Goal: Task Accomplishment & Management: Complete application form

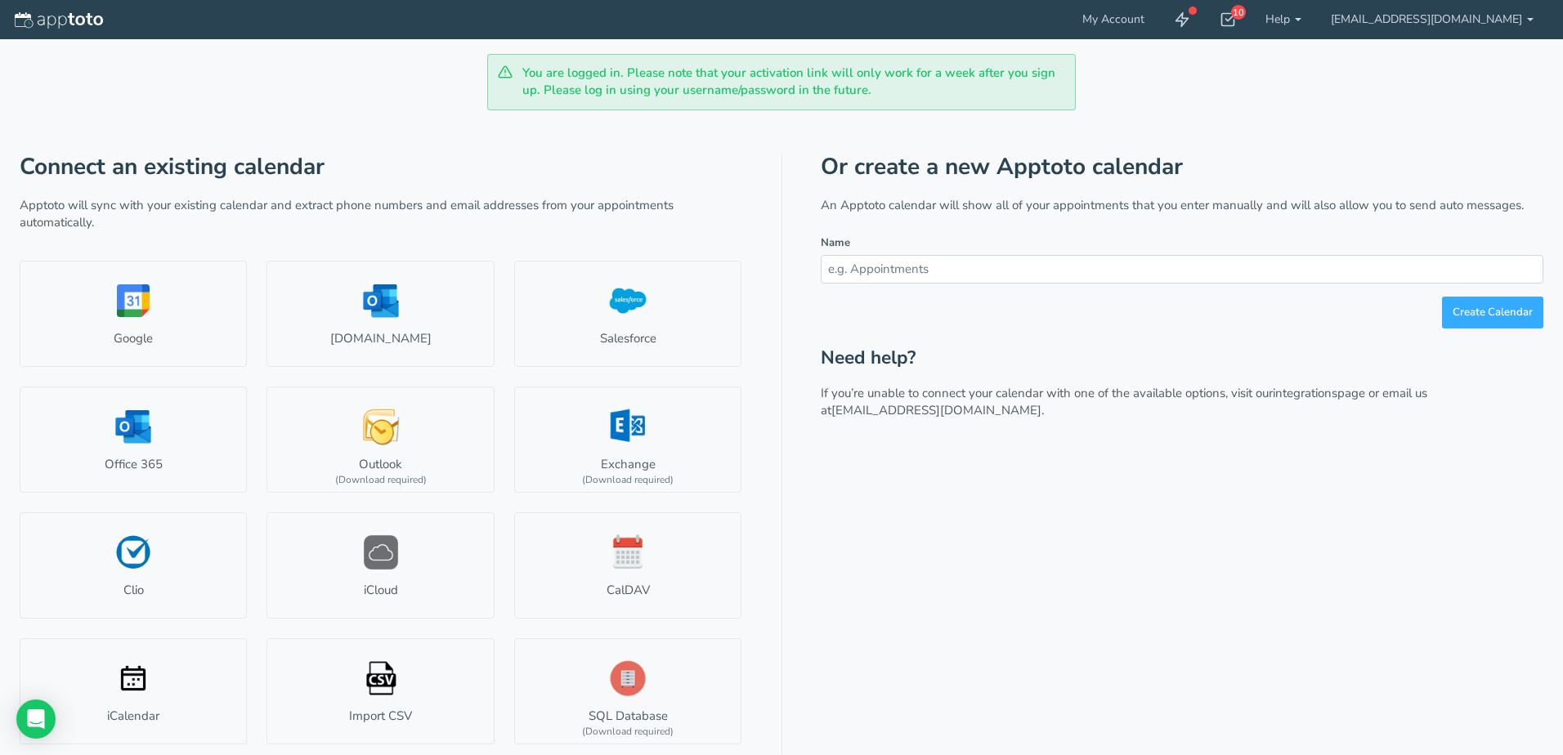
click at [862, 553] on div "Or create a new Apptoto calendar An Apptoto calendar will show all of your appo…" at bounding box center [1182, 454] width 723 height 601
click at [162, 443] on link "Office 365" at bounding box center [133, 440] width 227 height 106
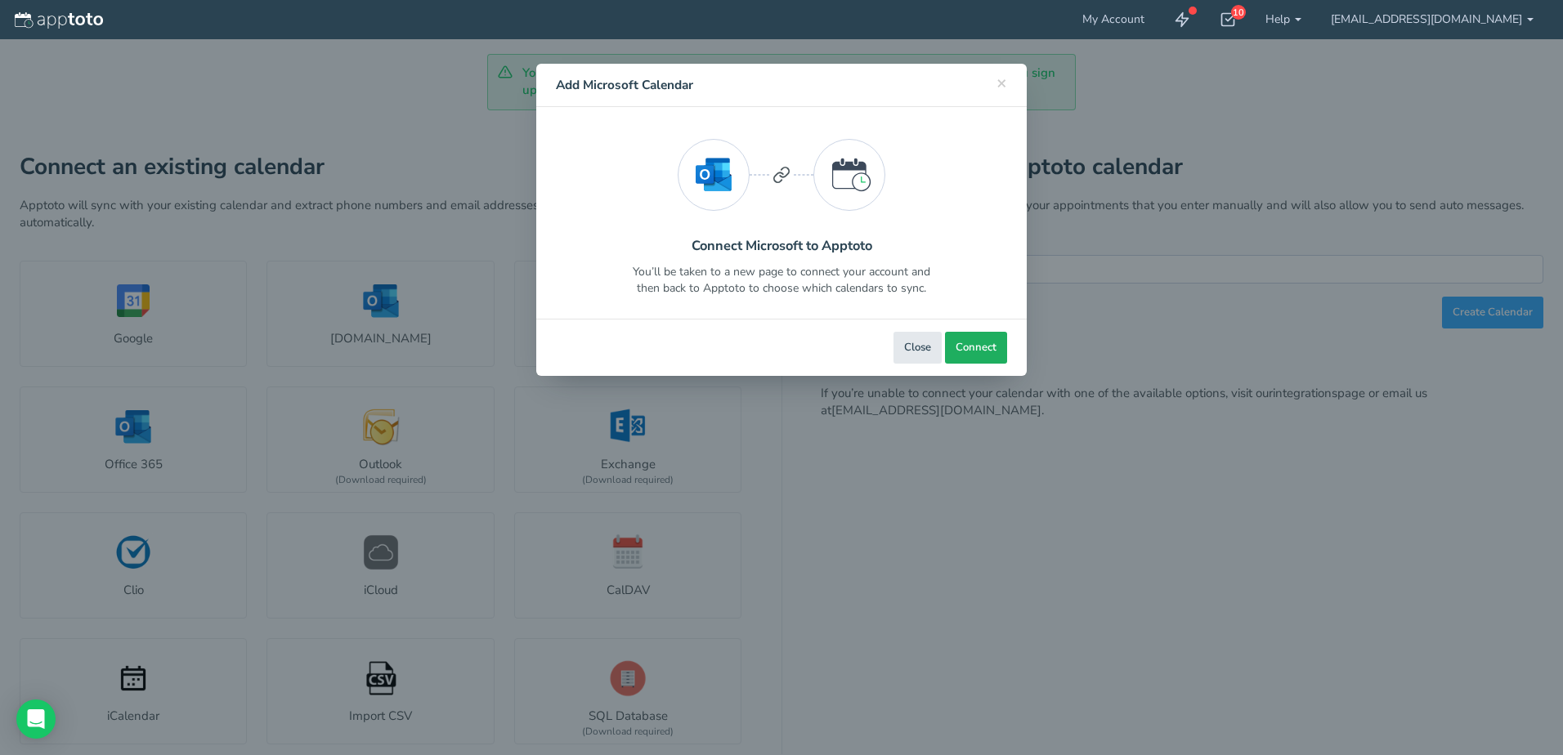
click at [969, 345] on span "Connect" at bounding box center [976, 348] width 41 height 16
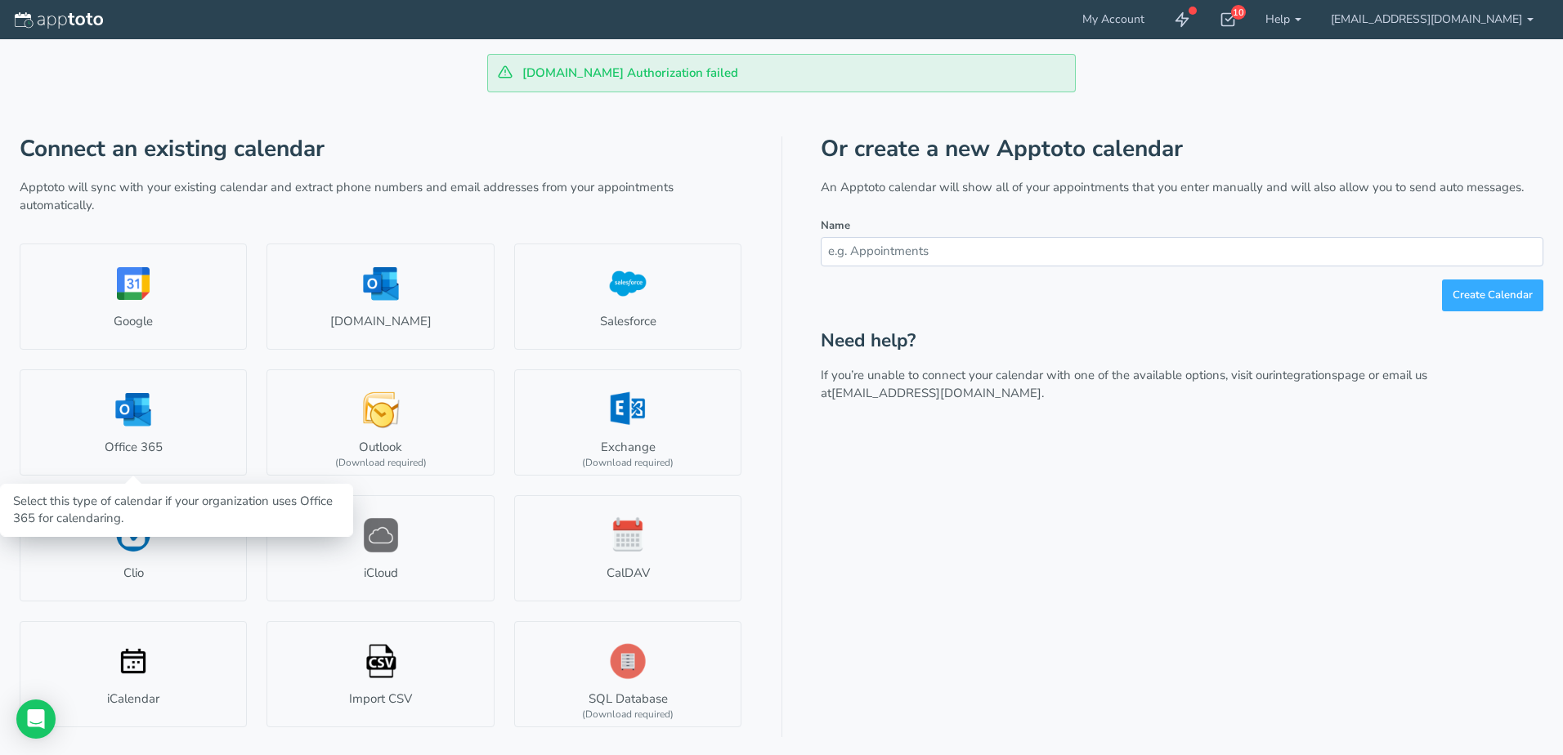
click at [139, 463] on link "Office 365" at bounding box center [133, 422] width 227 height 106
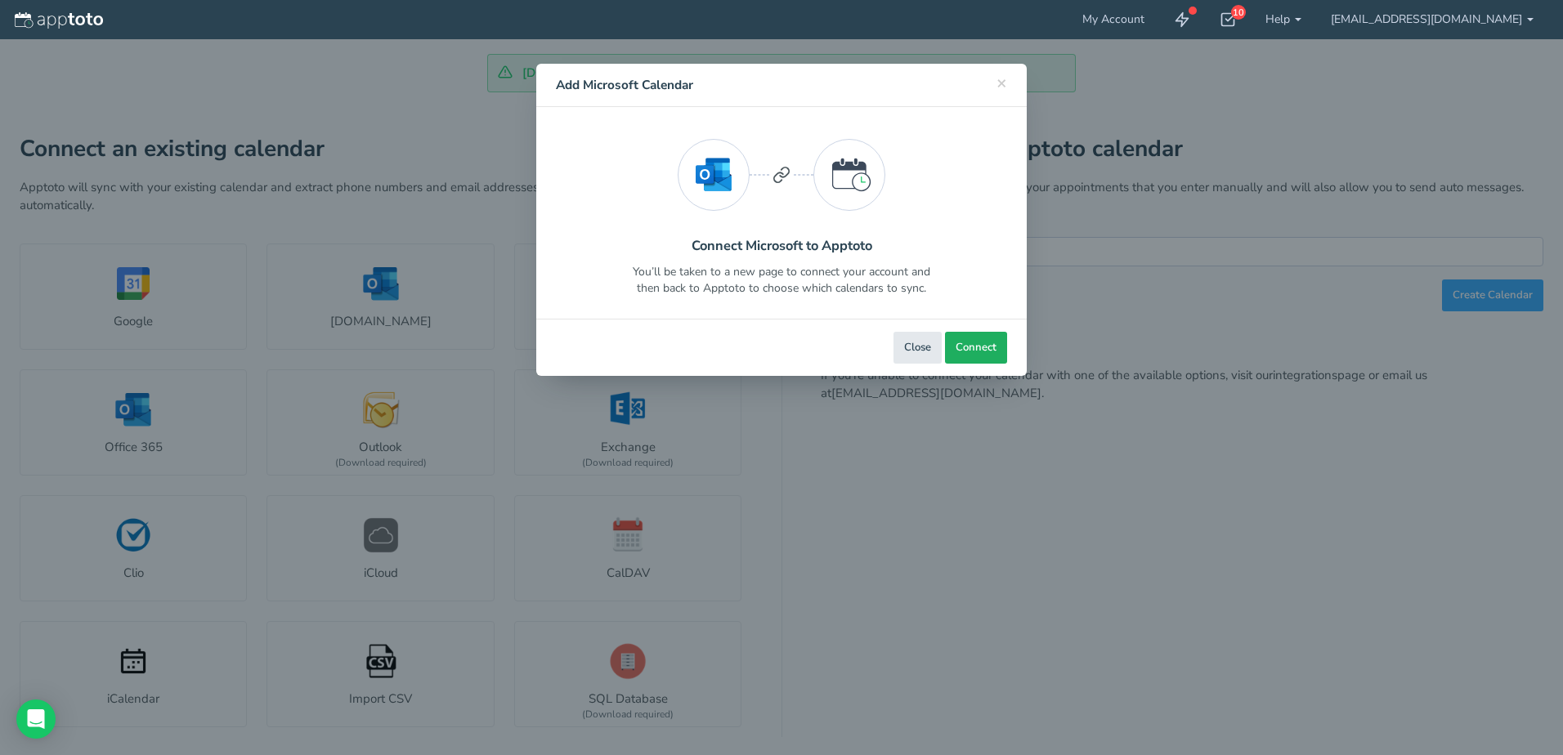
click at [965, 345] on span "Connect" at bounding box center [976, 348] width 41 height 16
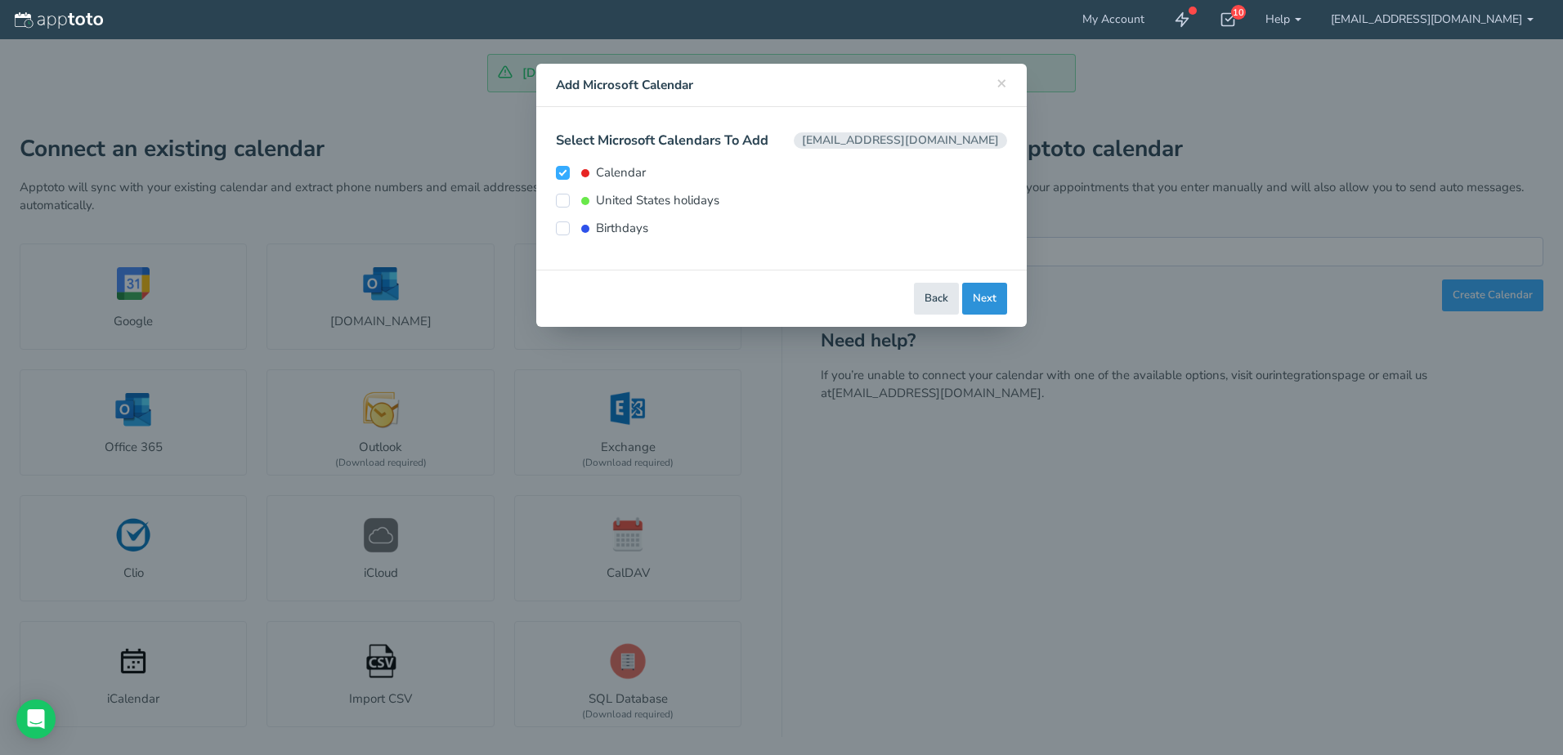
click at [978, 297] on button "Next" at bounding box center [984, 299] width 45 height 32
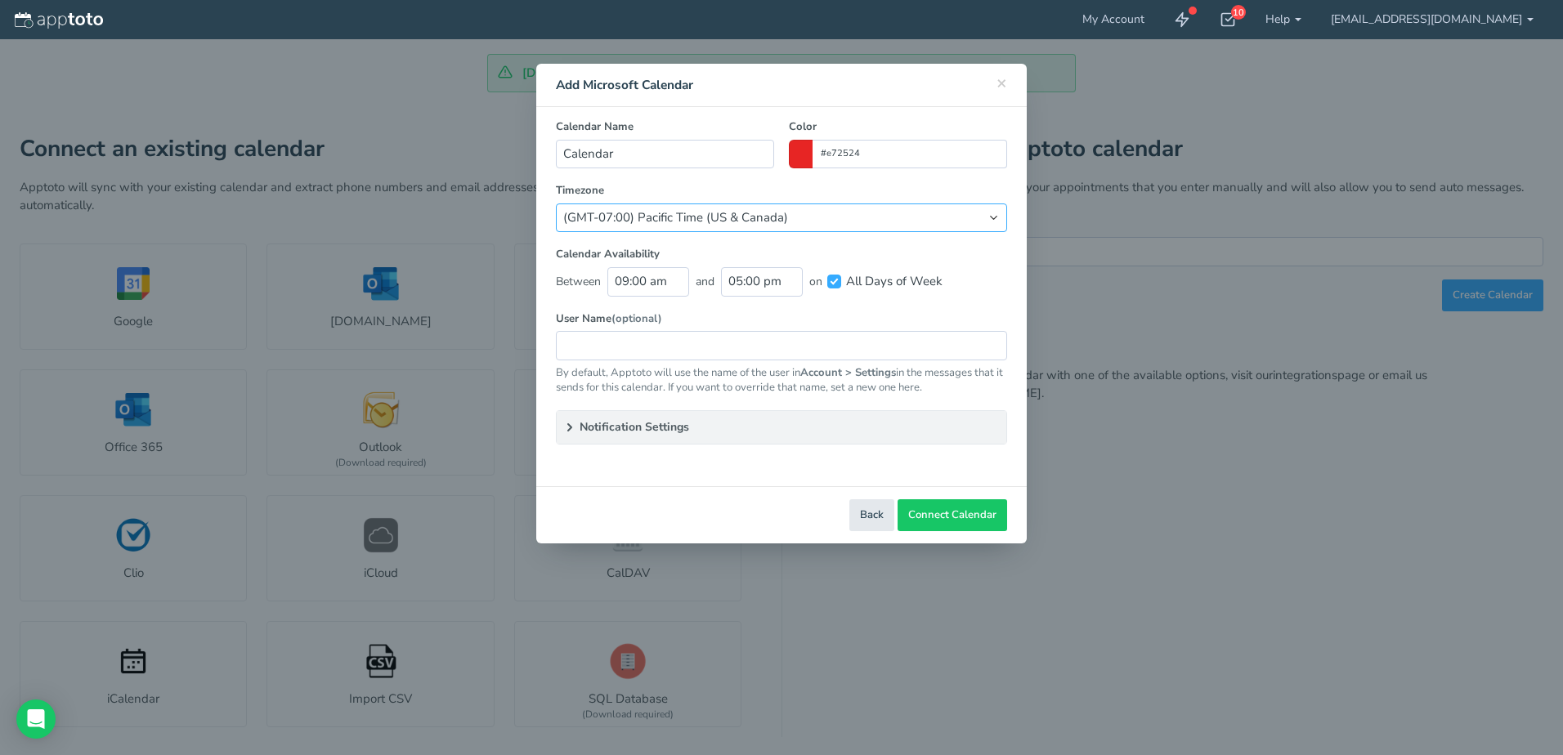
click at [808, 205] on select "(Default) America/Los_Angeles (GMT-10:00) Hawaii (GMT-08:00) Alaska (GMT-07:00)…" at bounding box center [781, 218] width 451 height 29
select select "string:America/Chicago"
click at [556, 204] on select "(Default) America/Los_Angeles (GMT-10:00) Hawaii (GMT-08:00) Alaska (GMT-07:00)…" at bounding box center [781, 218] width 451 height 29
click at [621, 280] on input "09:00 am" at bounding box center [648, 281] width 82 height 29
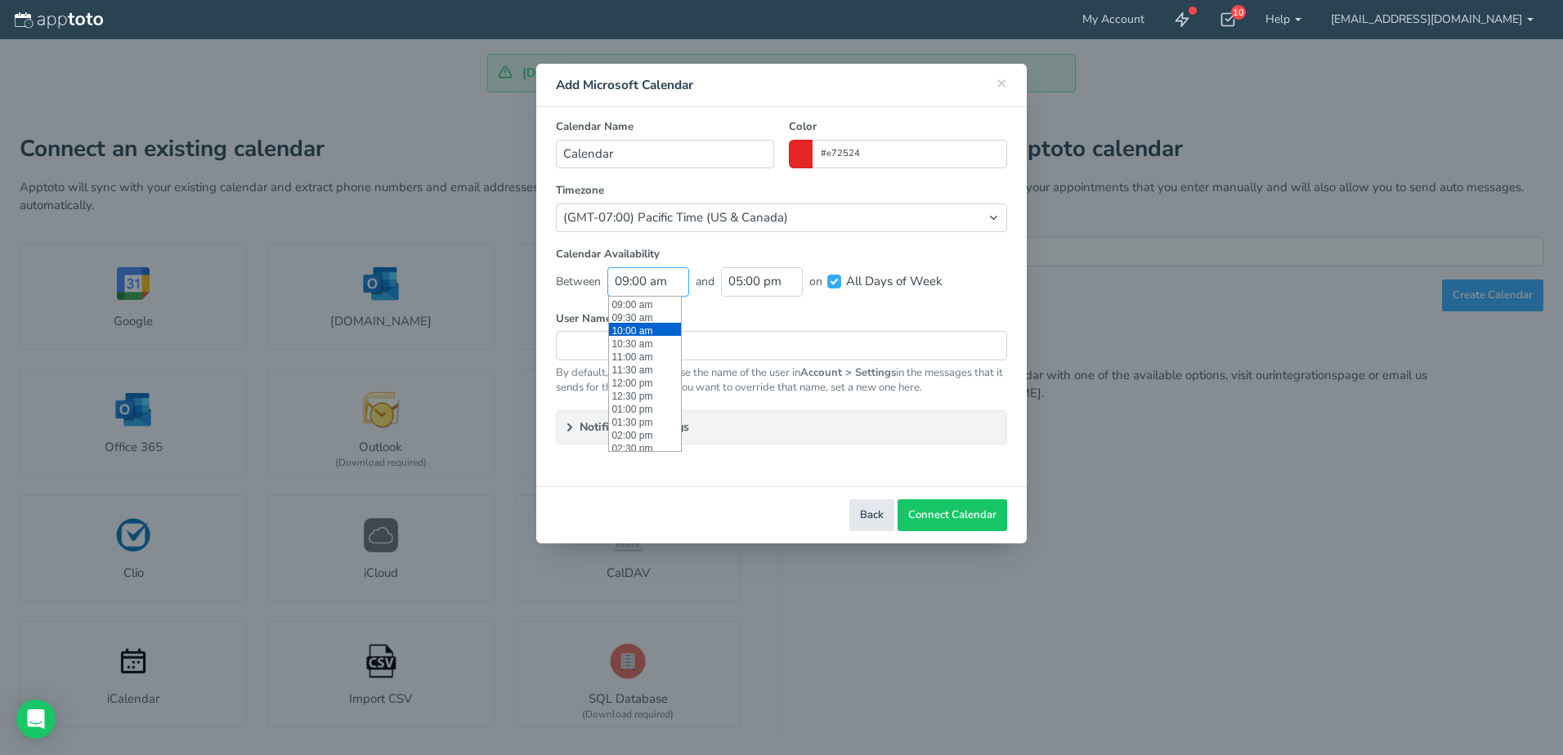
scroll to position [154, 0]
click at [633, 362] on li "08:00 am" at bounding box center [645, 358] width 72 height 13
type input "08:00 am"
click at [843, 280] on label "All Days of Week" at bounding box center [884, 281] width 115 height 17
click at [841, 280] on input "All Days of Week" at bounding box center [834, 282] width 14 height 14
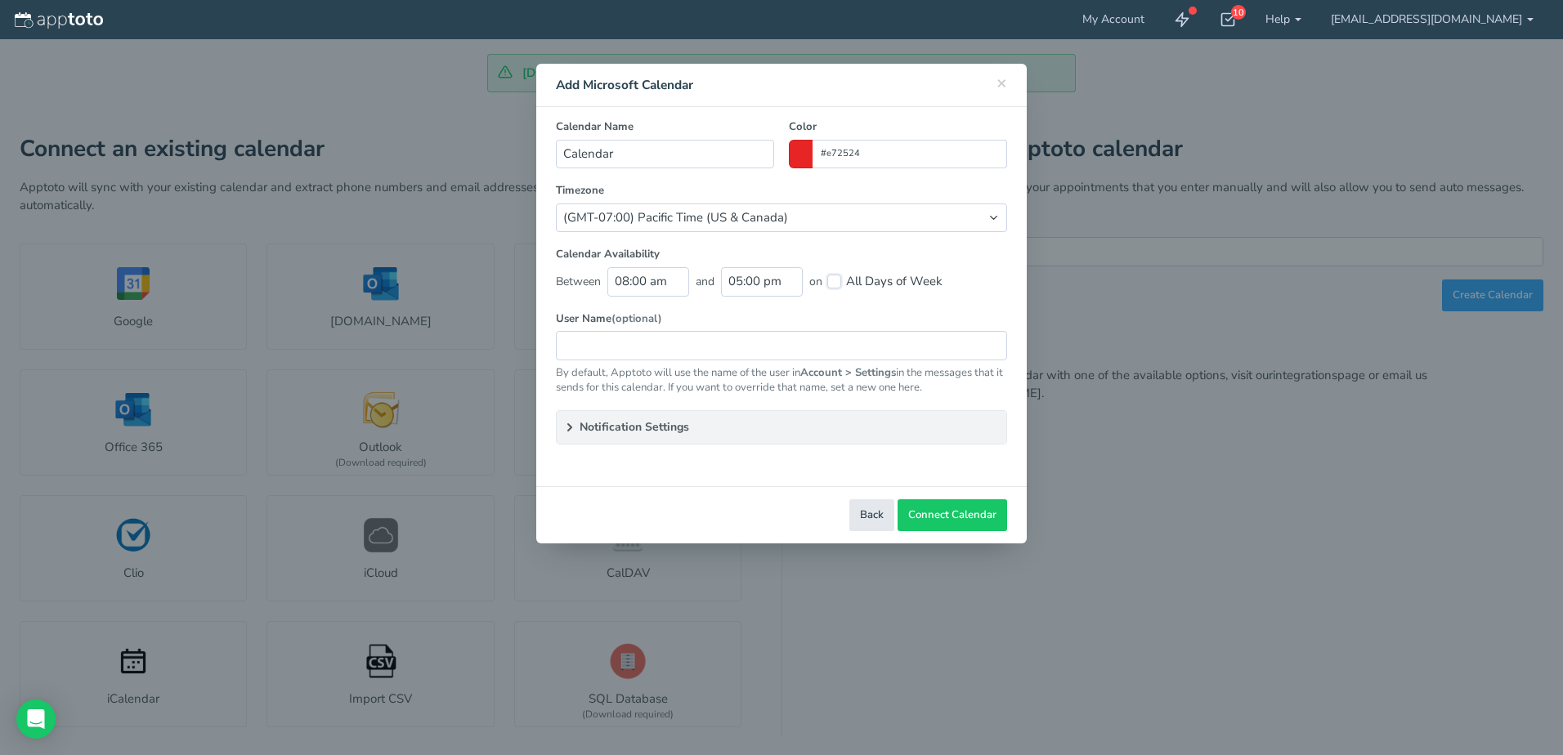
checkbox input "false"
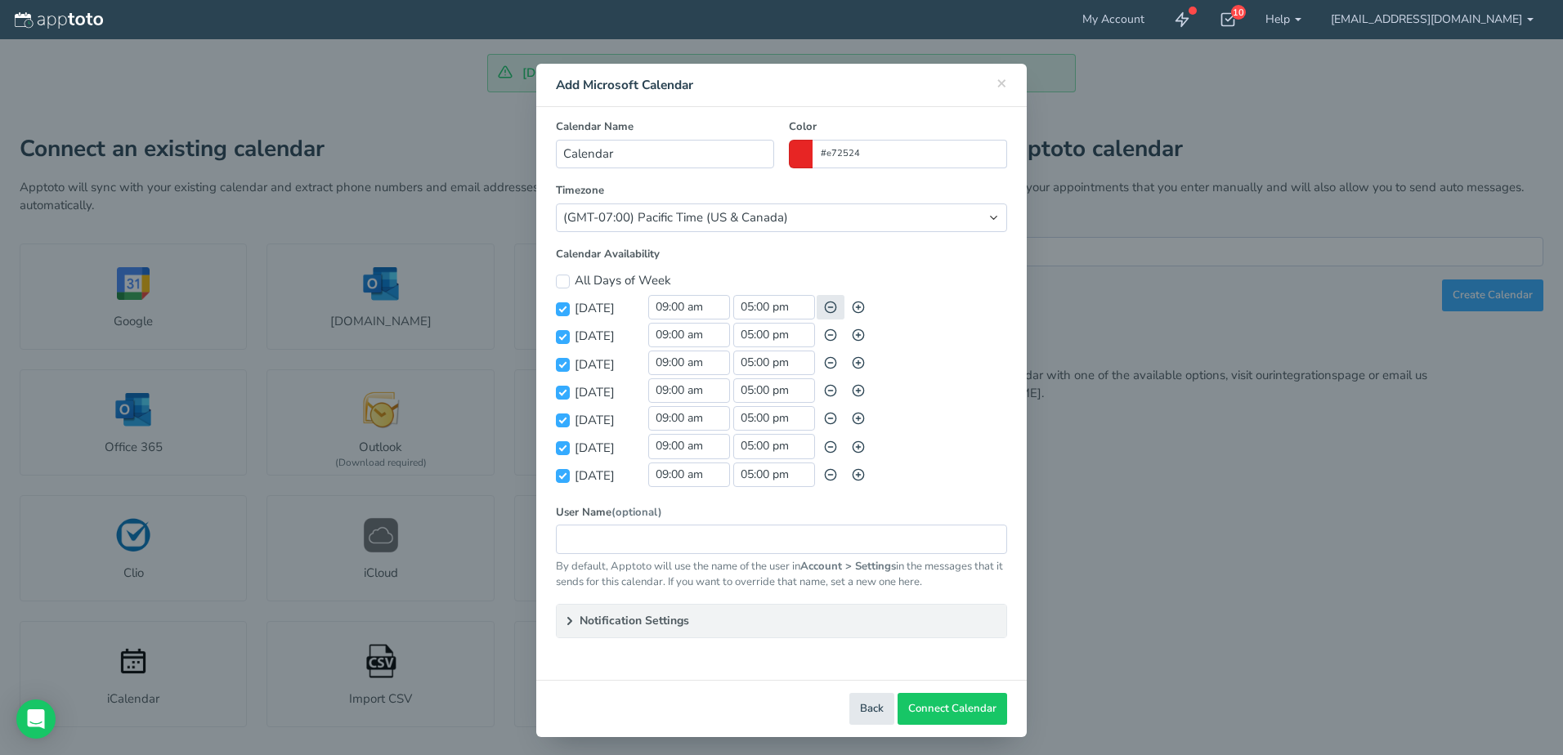
click at [824, 311] on icon "button" at bounding box center [830, 307] width 13 height 13
checkbox input "false"
click at [825, 475] on use "button" at bounding box center [830, 474] width 11 height 11
checkbox input "false"
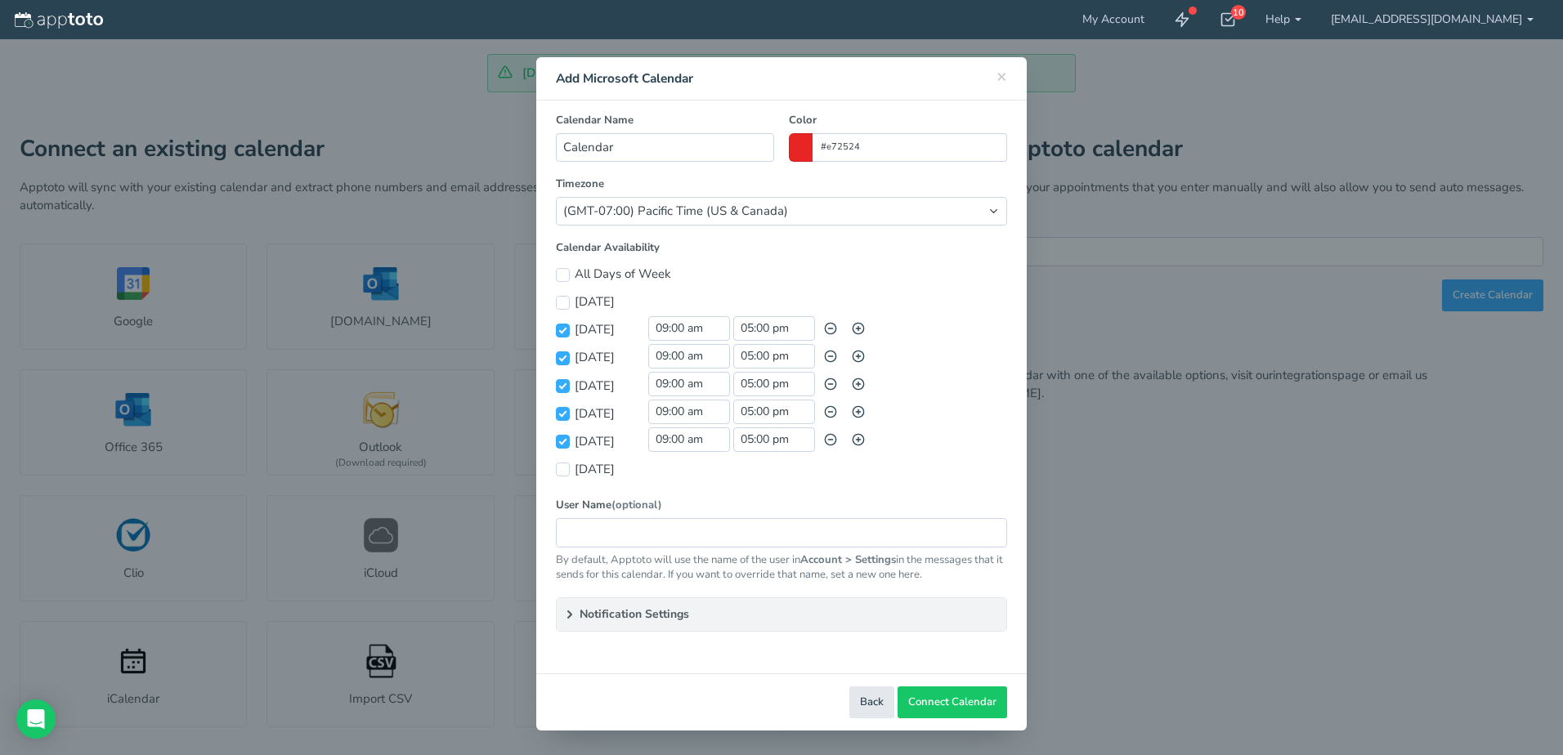
click at [667, 628] on summary "Notification Settings" at bounding box center [782, 614] width 450 height 33
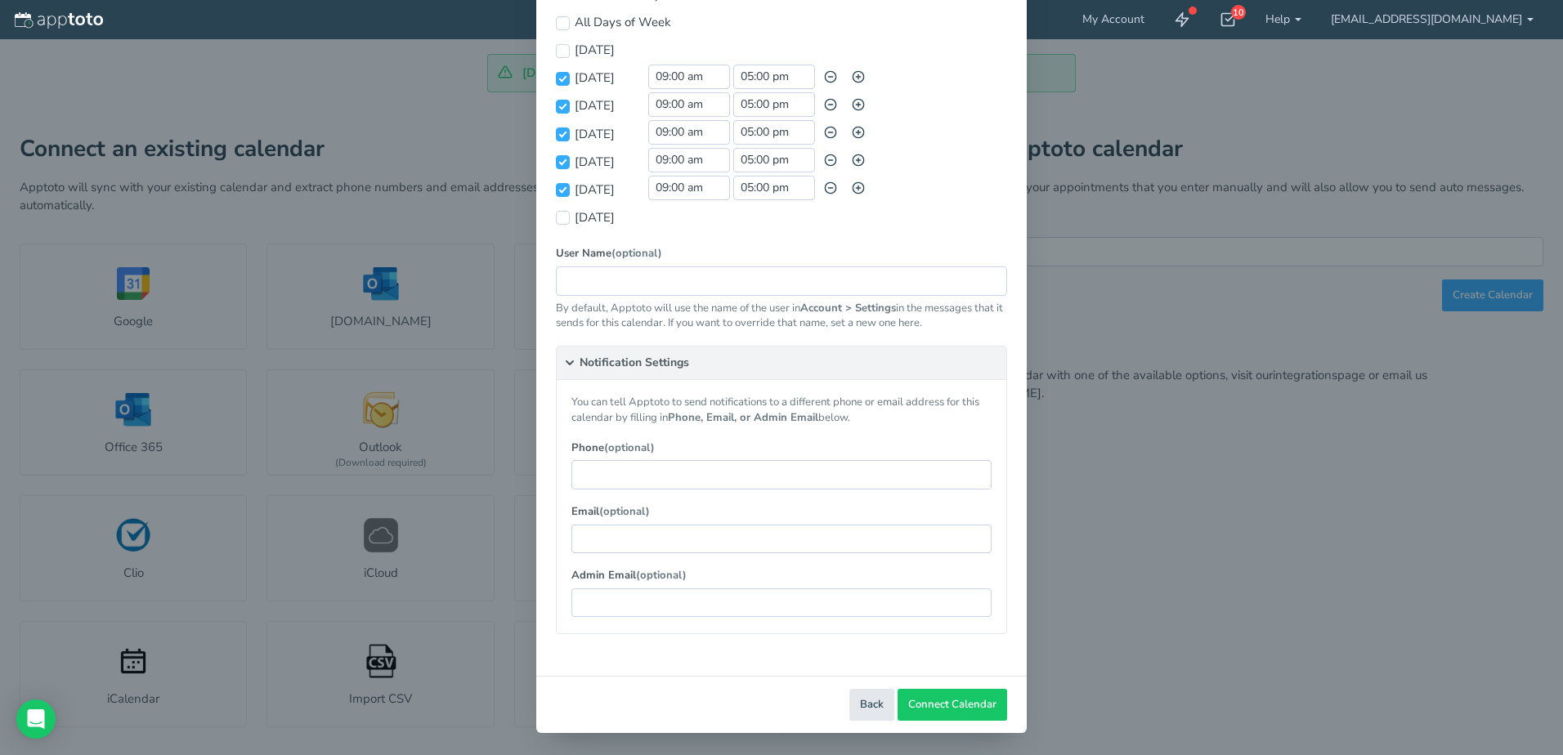
scroll to position [261, 0]
click at [983, 708] on span "Connect Calendar" at bounding box center [952, 703] width 88 height 16
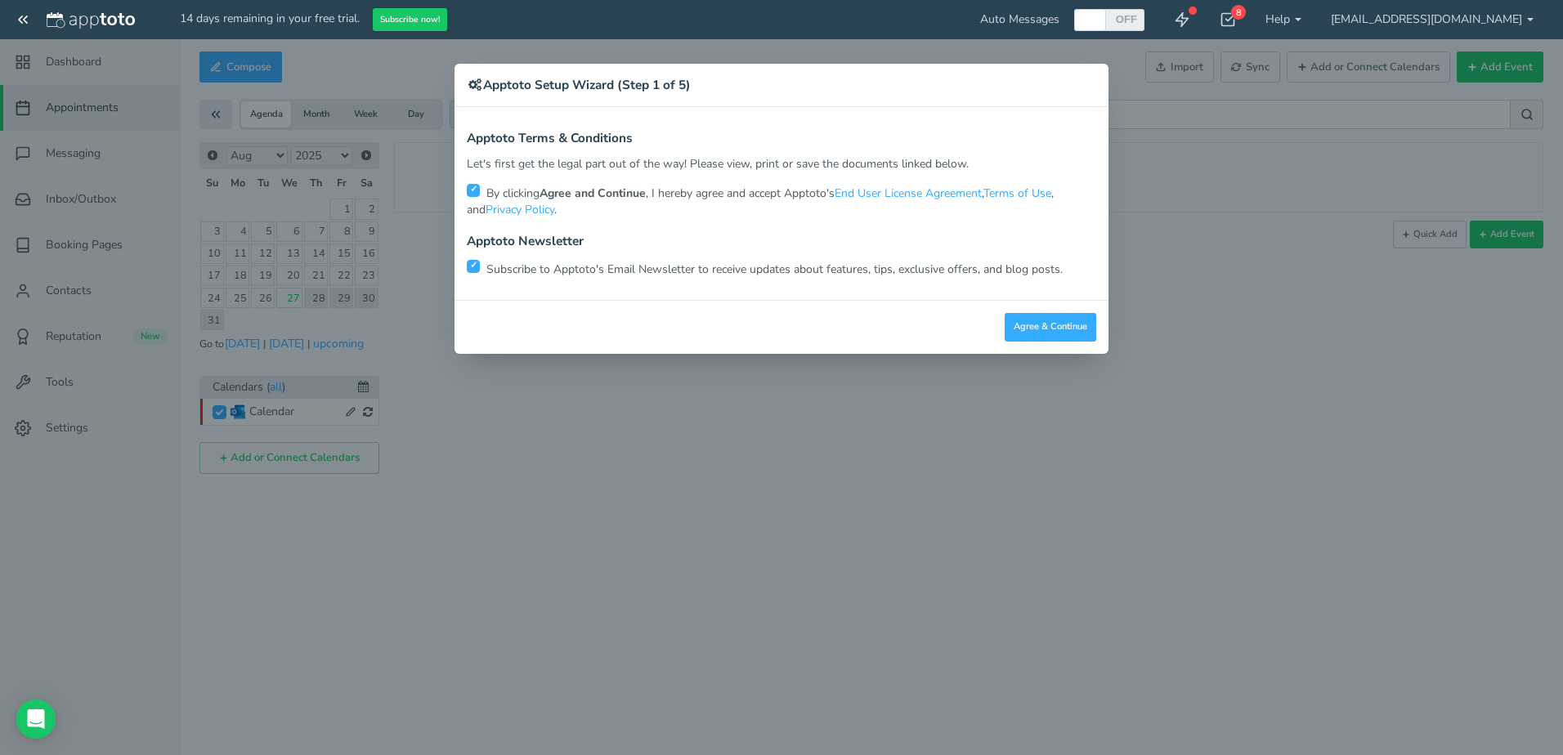
click at [716, 270] on p "Subscribe to Apptoto's Email Newsletter to receive updates about features, tips…" at bounding box center [781, 268] width 629 height 20
click at [473, 270] on input "checkbox" at bounding box center [473, 266] width 13 height 13
checkbox input "false"
click at [1059, 334] on button "Agree & Continue" at bounding box center [1051, 327] width 92 height 29
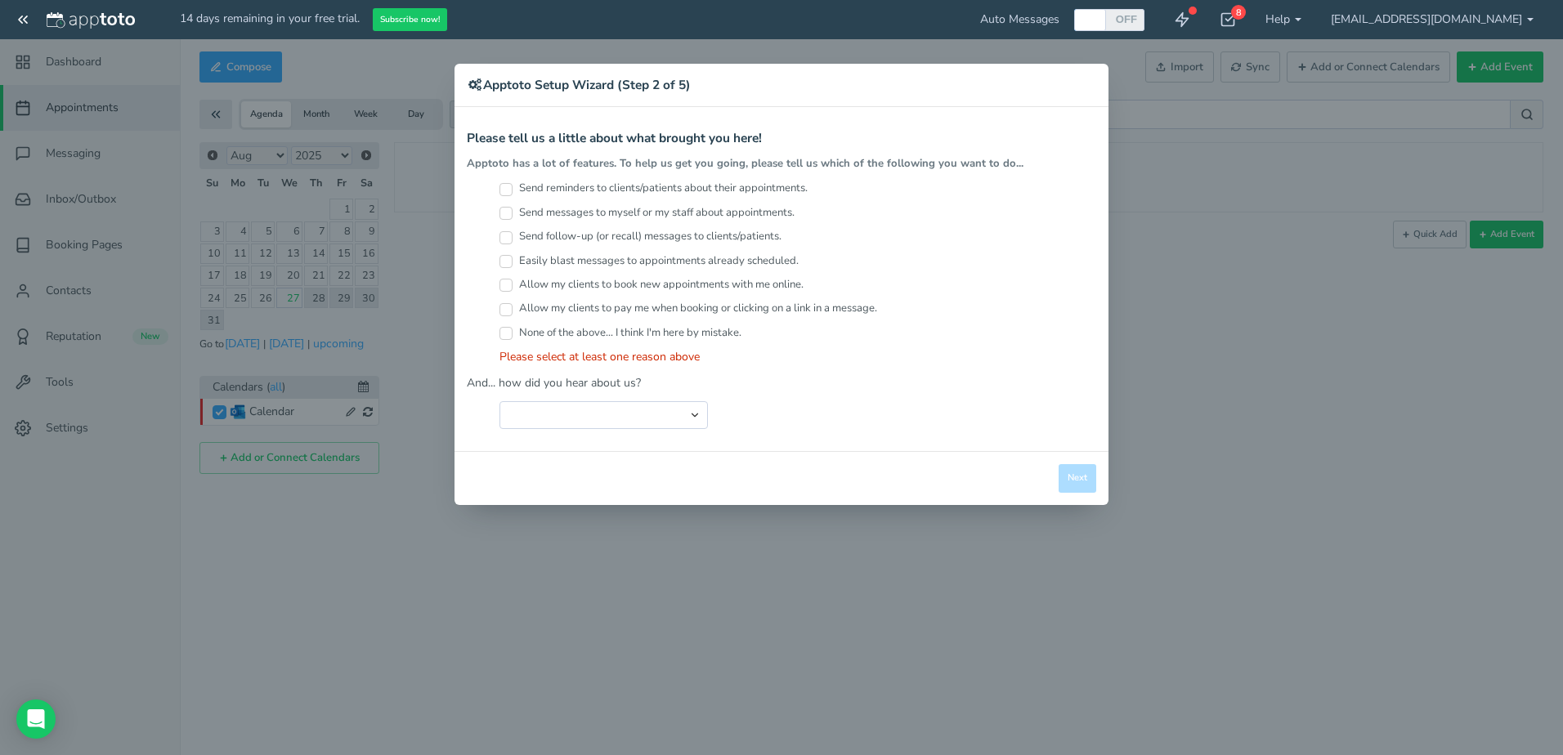
click at [694, 190] on label "Send reminders to clients/patients about their appointments." at bounding box center [653, 189] width 308 height 16
click at [513, 190] on input "Send reminders to clients/patients about their appointments." at bounding box center [505, 189] width 13 height 13
checkbox input "true"
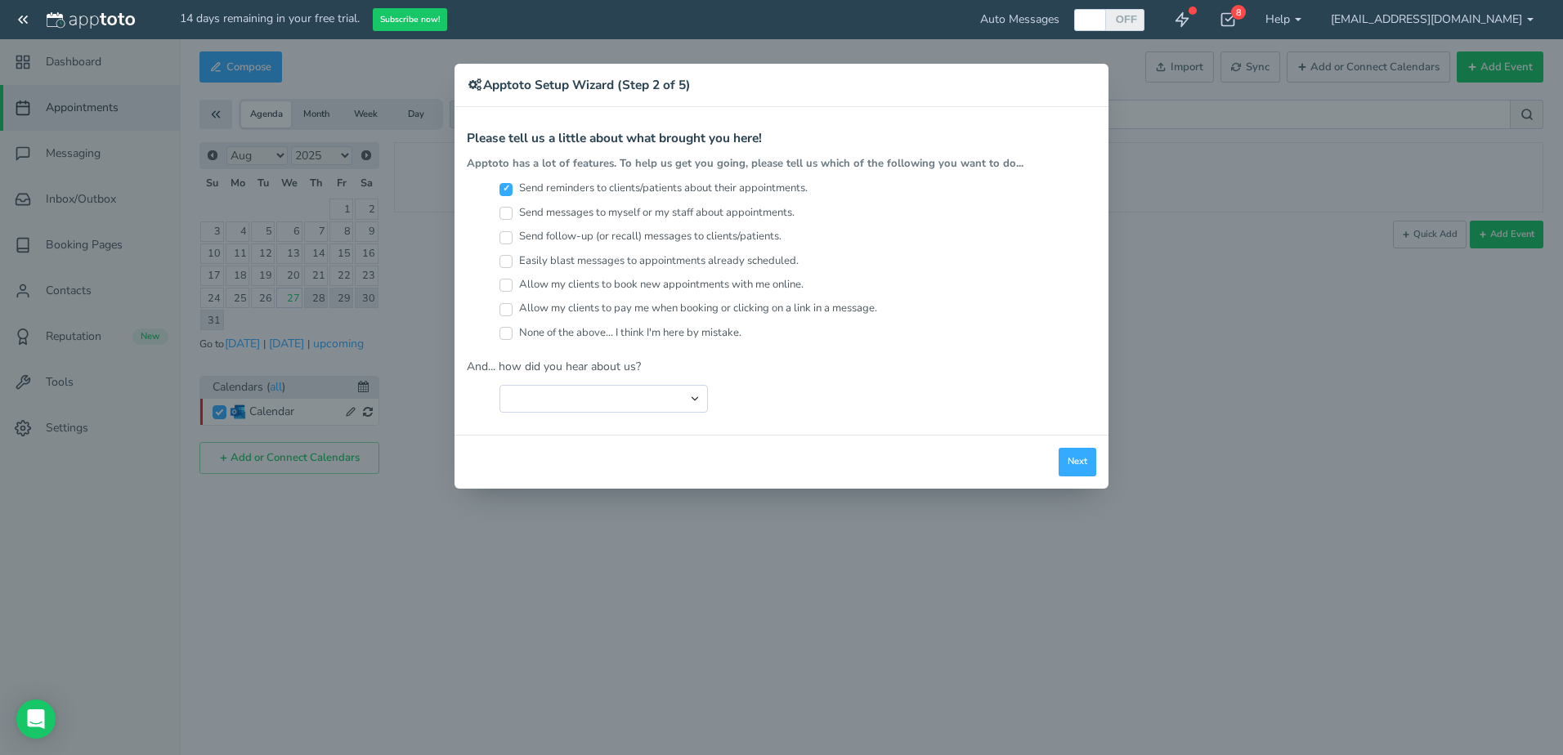
click at [694, 288] on label "Allow my clients to book new appointments with me online." at bounding box center [651, 285] width 304 height 16
click at [513, 288] on input "Allow my clients to book new appointments with me online." at bounding box center [505, 285] width 13 height 13
click at [693, 288] on label "Allow my clients to book new appointments with me online." at bounding box center [651, 285] width 304 height 16
click at [513, 288] on input "Allow my clients to book new appointments with me online." at bounding box center [505, 285] width 13 height 13
checkbox input "false"
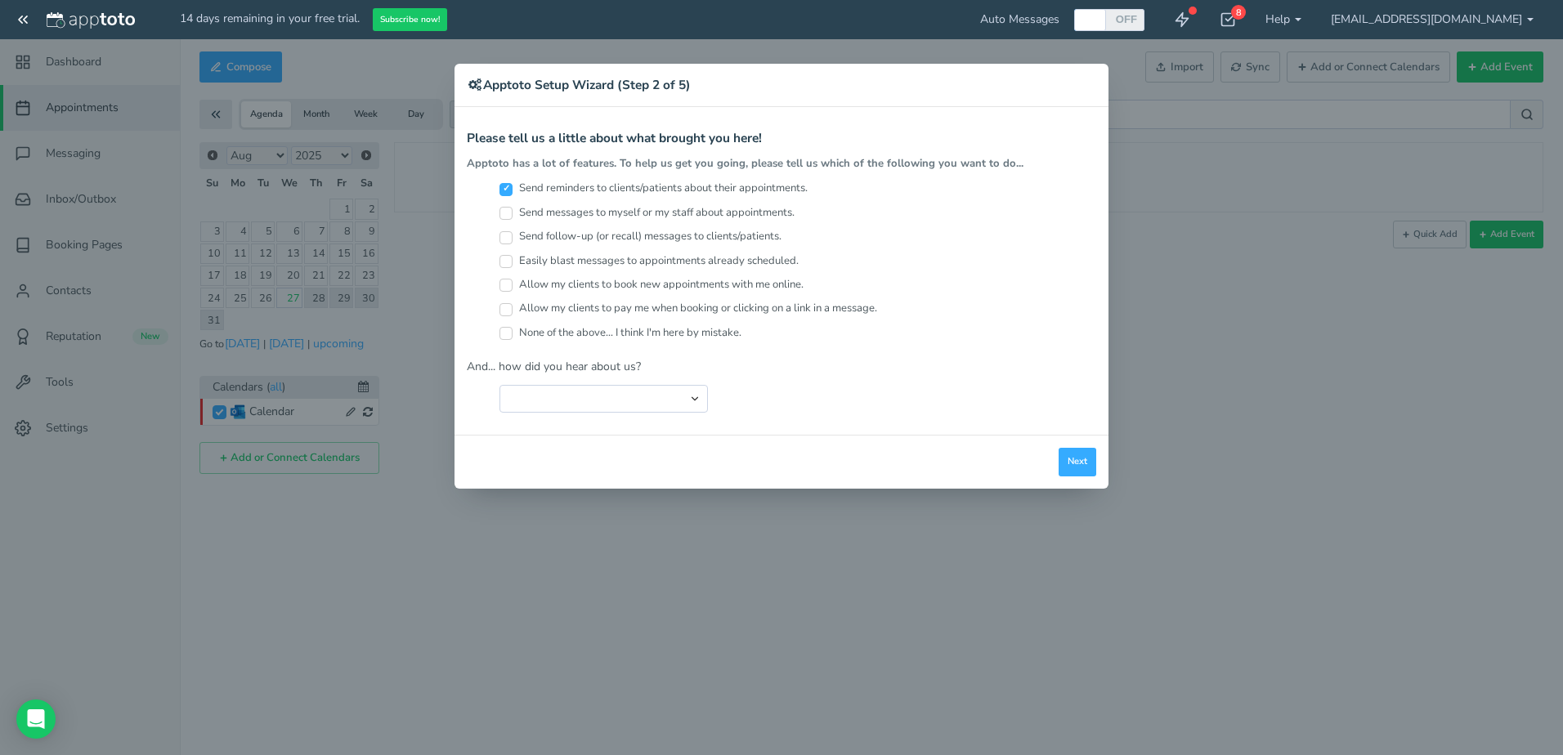
click at [742, 212] on label "Send messages to myself or my staff about appointments." at bounding box center [646, 213] width 295 height 16
click at [513, 212] on input "Send messages to myself or my staff about appointments." at bounding box center [505, 213] width 13 height 13
checkbox input "true"
click at [1096, 467] on div "Close Logout Cancel Back Saving! Save Done Next Agree & Continue" at bounding box center [781, 462] width 654 height 54
click at [1080, 460] on button "Next" at bounding box center [1078, 462] width 38 height 29
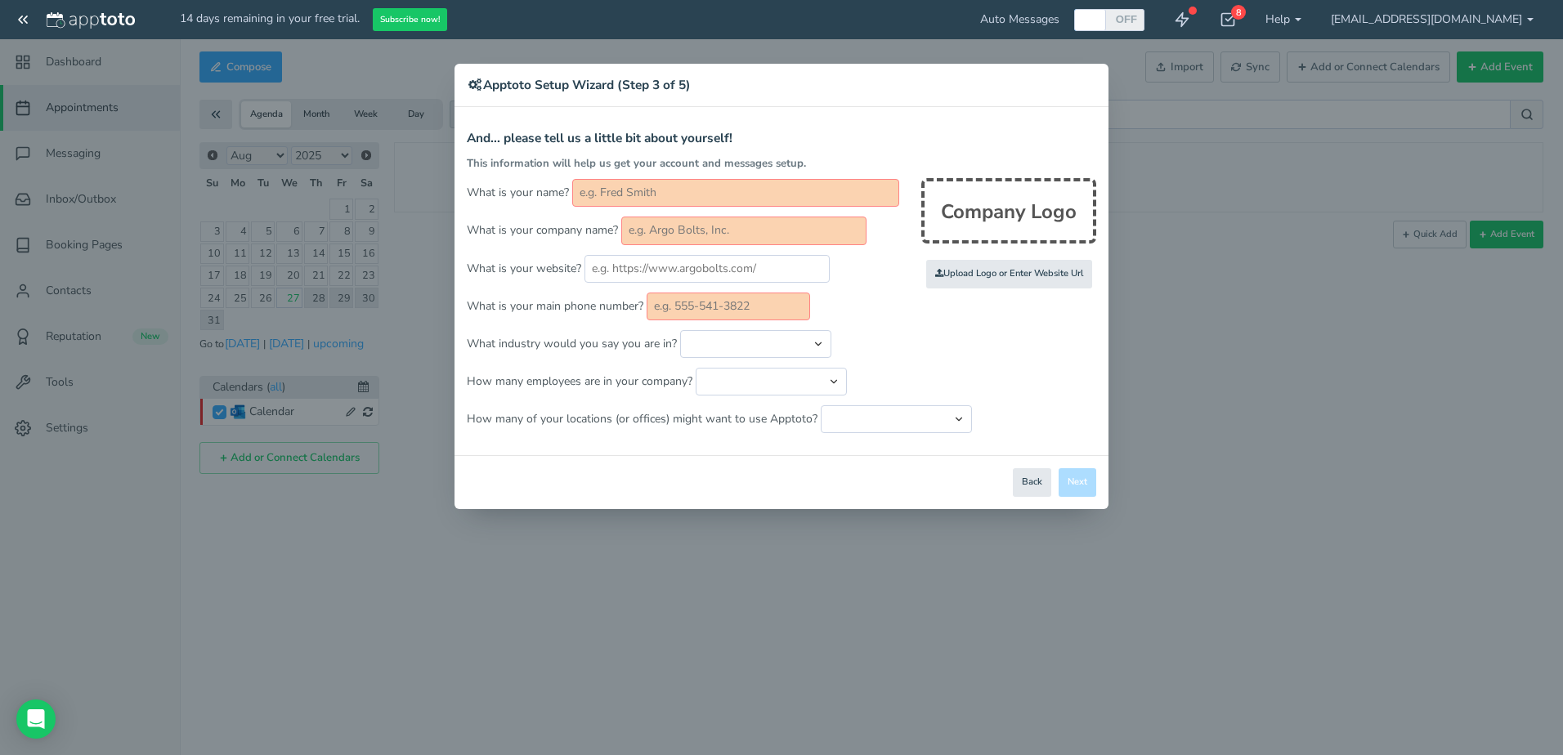
click at [789, 199] on input "text" at bounding box center [735, 193] width 327 height 28
type input "l"
type input "[PERSON_NAME]"
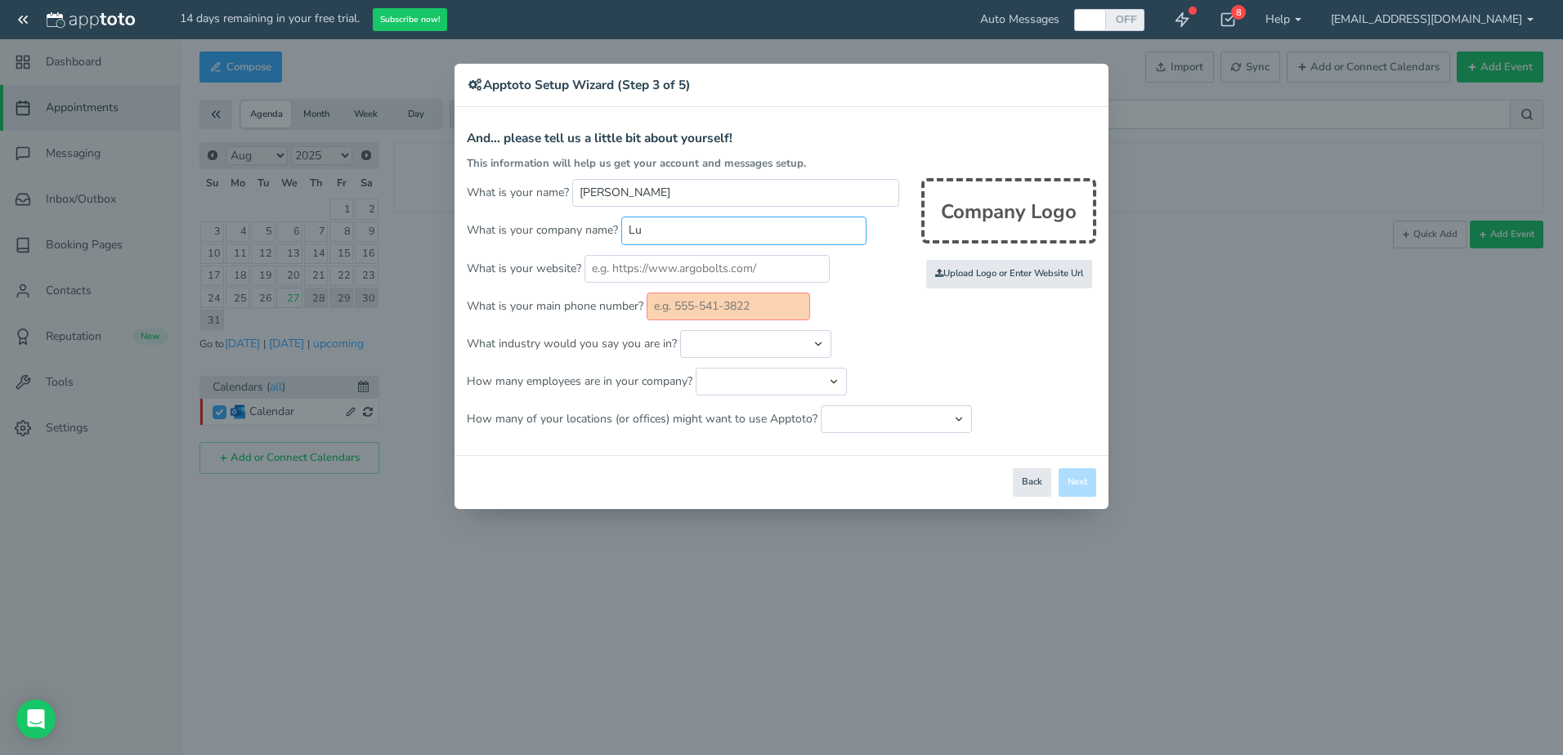
type input "L"
type input "Lightsabers R Us"
click at [669, 307] on input "text" at bounding box center [728, 307] width 163 height 28
type input "5551231234"
click at [714, 340] on select "Automotive Cleaning Services Consulting Education - Classroom Education - Admis…" at bounding box center [755, 344] width 151 height 28
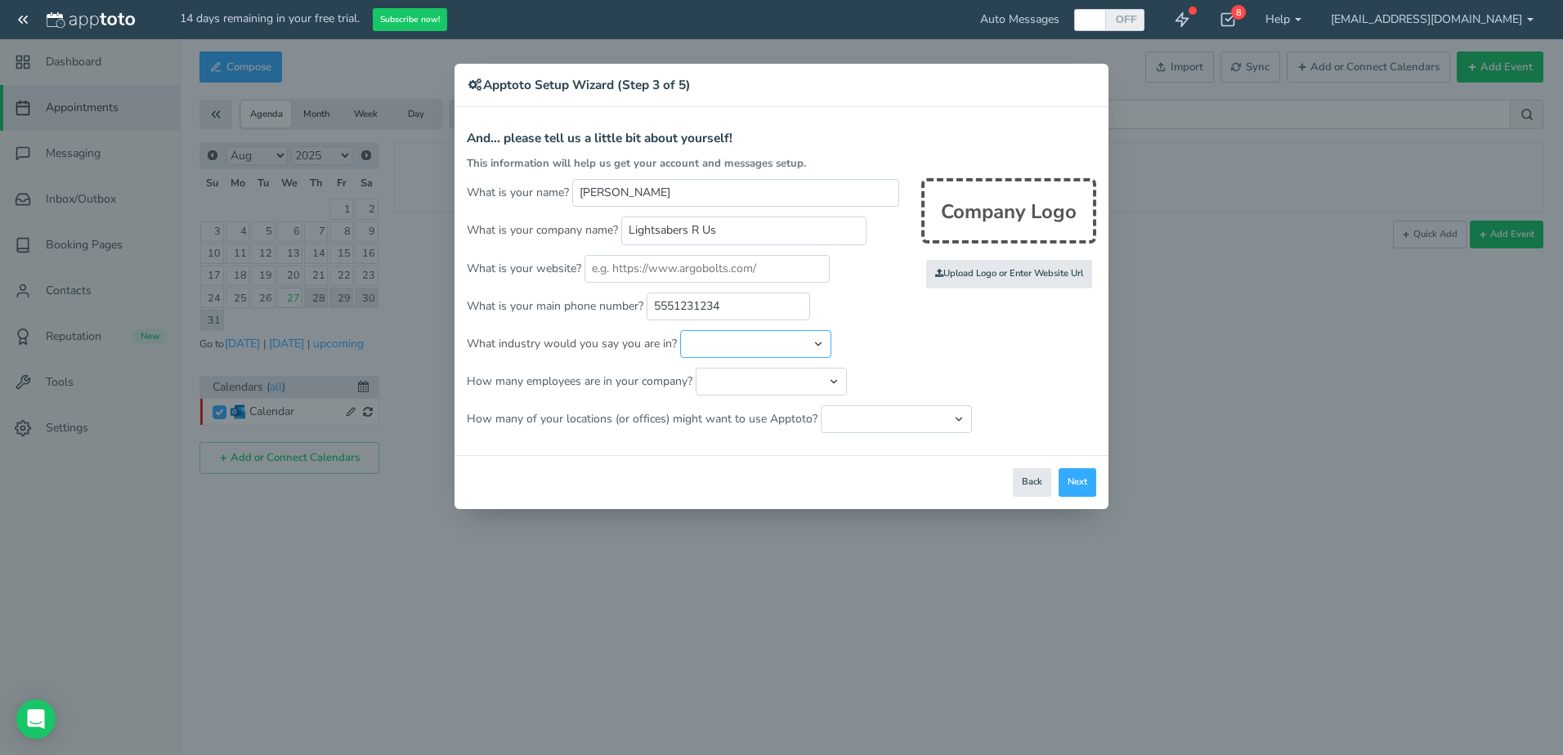
select select "string:Healthcare - Counseling & Therapy"
click at [680, 330] on select "Automotive Cleaning Services Consulting Education - Classroom Education - Admis…" at bounding box center [755, 344] width 151 height 28
click at [754, 375] on select "Just me 1 to 5 6 to 10 11 to 25 26 to 50 51 to 100 101 to 500 501 to 1000 More …" at bounding box center [771, 382] width 151 height 28
select select "string:6..10"
click at [696, 368] on select "Just me 1 to 5 6 to 10 11 to 25 26 to 50 51 to 100 101 to 500 501 to 1000 More …" at bounding box center [771, 382] width 151 height 28
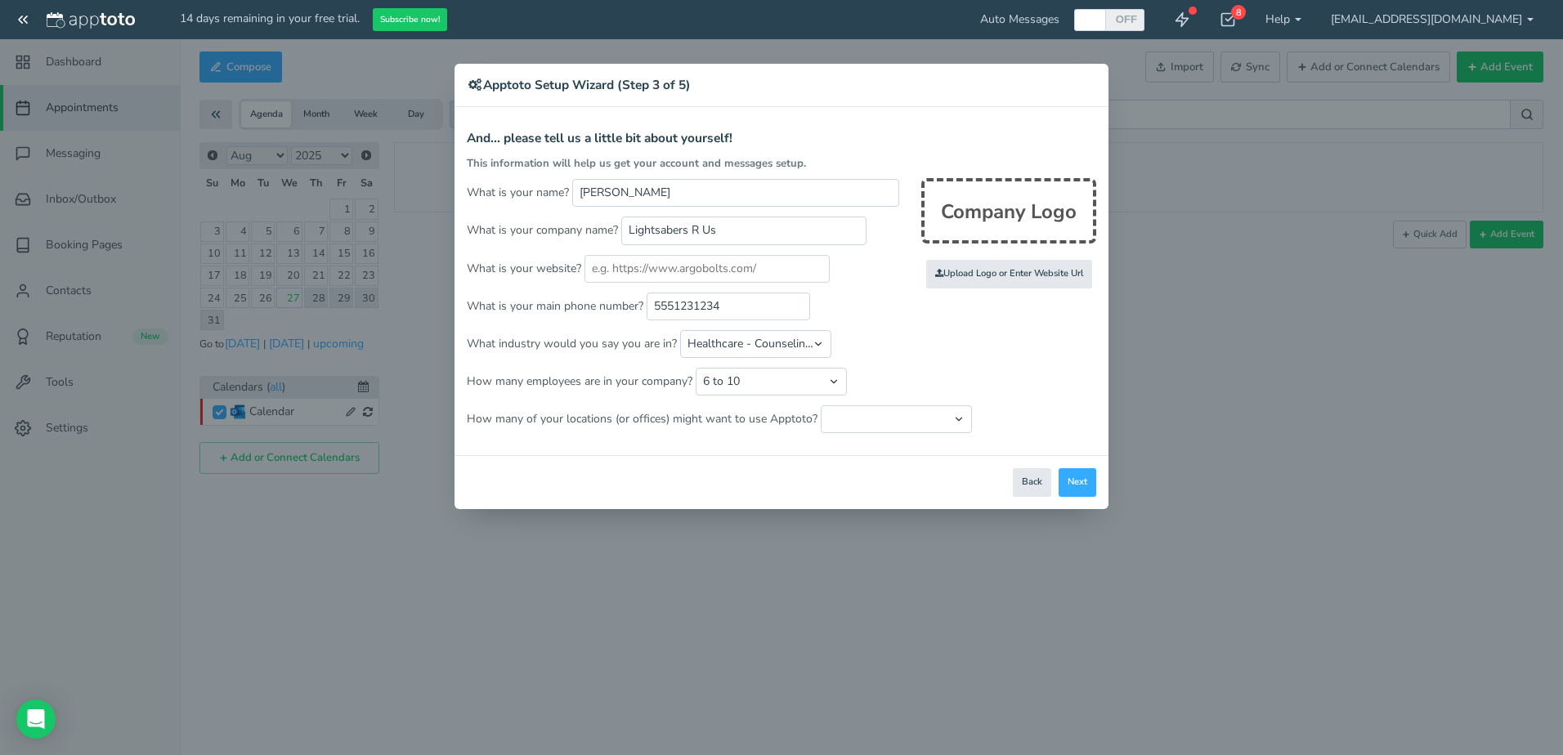
click at [668, 457] on div "Close Logout Cancel Back Saving! Save Done Next Agree & Continue" at bounding box center [781, 482] width 654 height 54
click at [876, 424] on select "Just one location 2 3 4 5 6 to 10 11 to 25 26 to 50 More than 50" at bounding box center [896, 419] width 151 height 28
select select "string:1"
click at [821, 405] on select "Just one location 2 3 4 5 6 to 10 11 to 25 26 to 50 More than 50" at bounding box center [896, 419] width 151 height 28
click at [1072, 483] on button "Next" at bounding box center [1078, 482] width 38 height 29
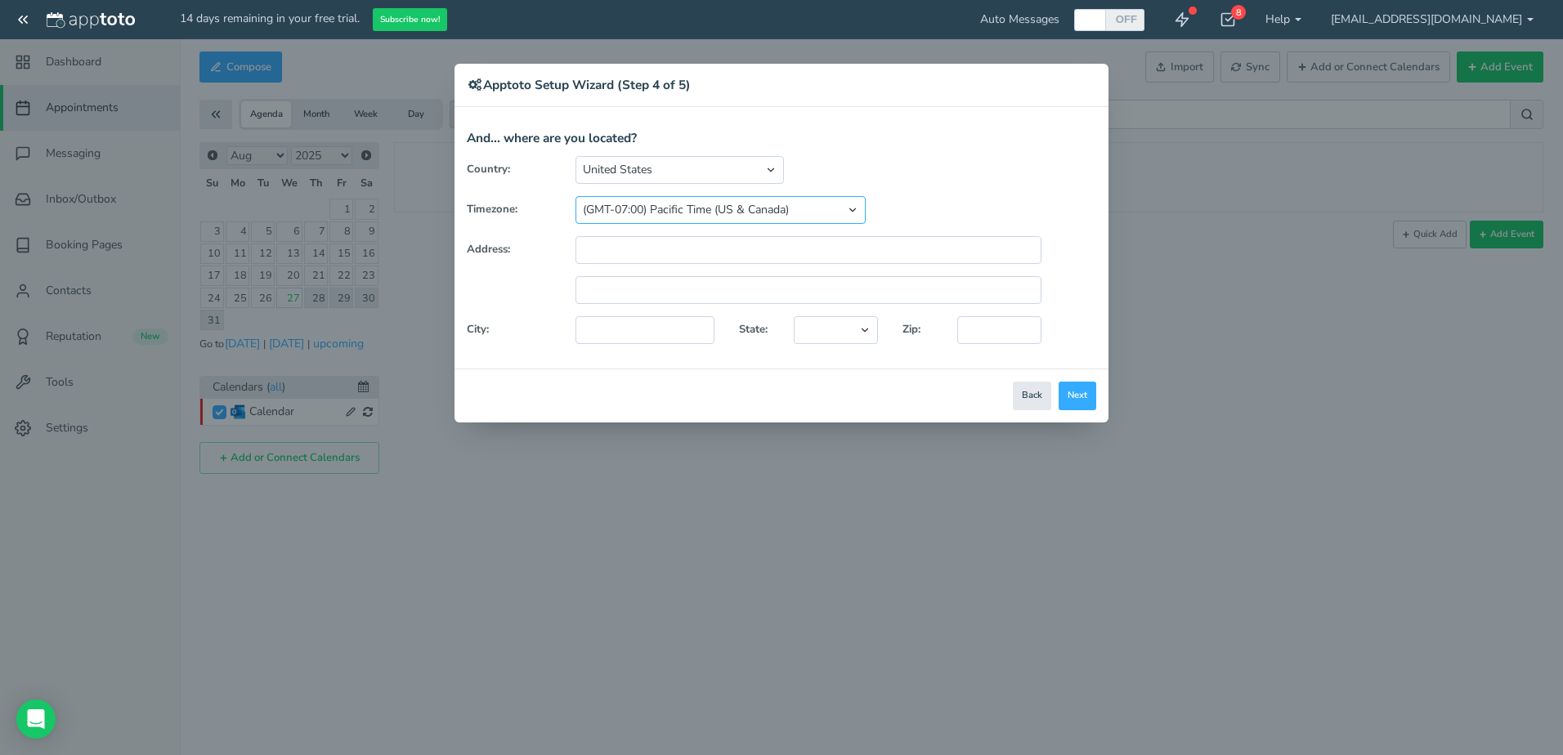
click at [766, 207] on select "(GMT-10:00) [US_STATE] (GMT-08:00) [US_STATE] (GMT-07:00) Pacific Time ([GEOGRA…" at bounding box center [720, 210] width 290 height 28
select select "string:[GEOGRAPHIC_DATA]/[GEOGRAPHIC_DATA]"
click at [575, 196] on select "(GMT-10:00) [US_STATE] (GMT-08:00) [US_STATE] (GMT-07:00) Pacific Time ([GEOGRA…" at bounding box center [720, 210] width 290 height 28
click at [1081, 398] on button "Next" at bounding box center [1078, 396] width 38 height 29
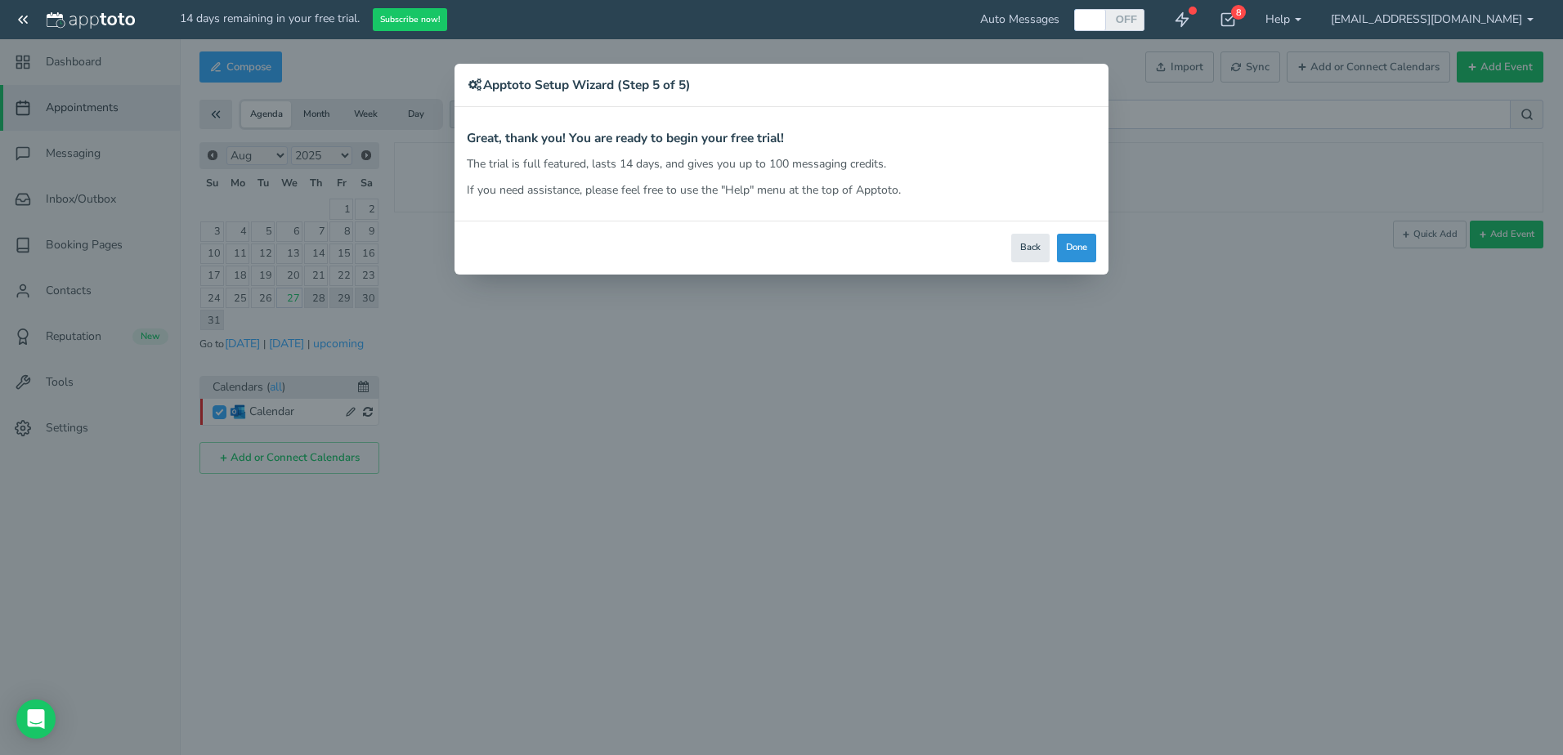
click at [1064, 248] on button "Done" at bounding box center [1076, 248] width 39 height 29
